Goal: Navigation & Orientation: Find specific page/section

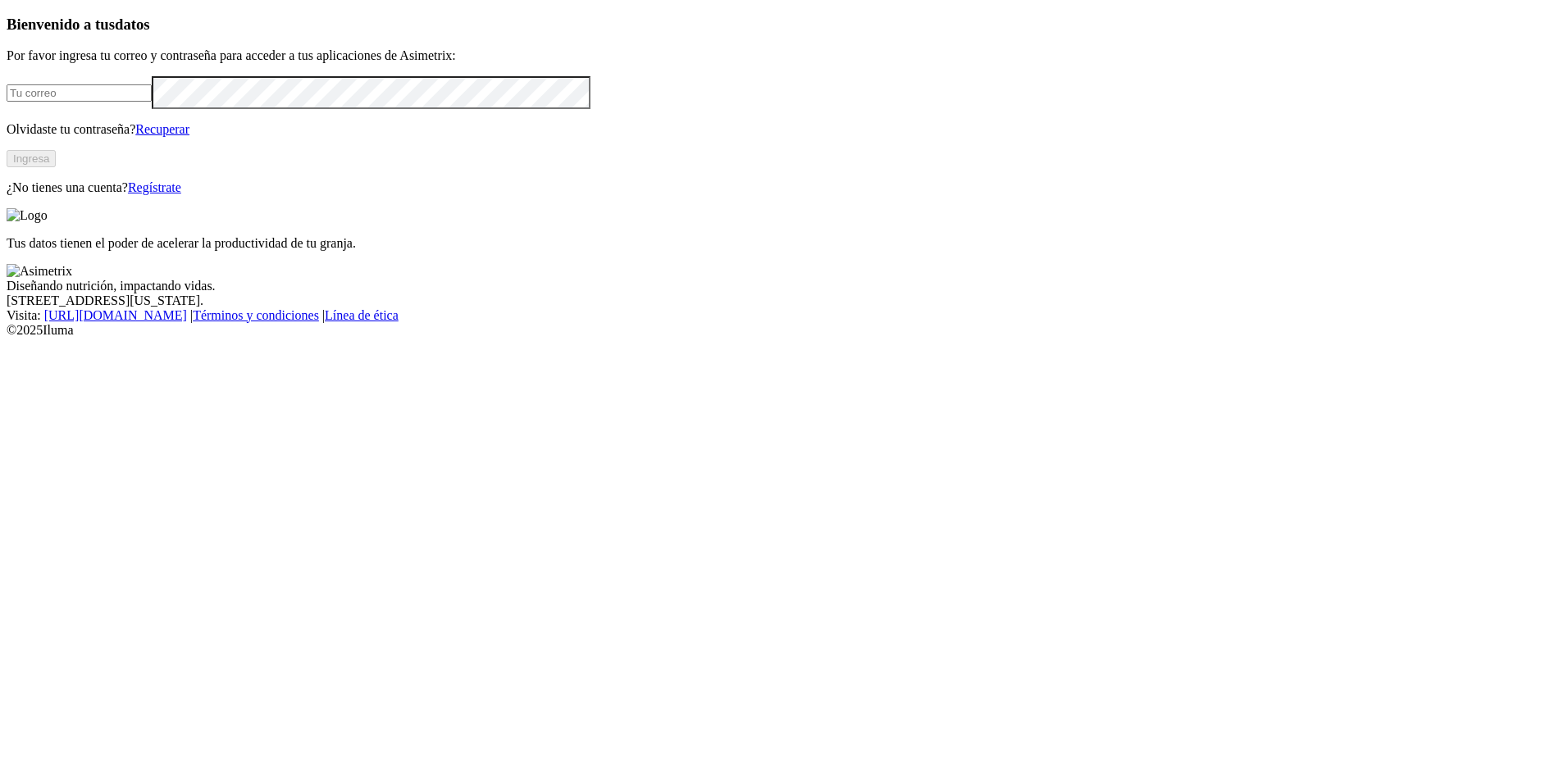
type input "[EMAIL_ADDRESS][DOMAIN_NAME]"
click at [56, 168] on button "Ingresa" at bounding box center [31, 158] width 49 height 18
